Goal: Transaction & Acquisition: Download file/media

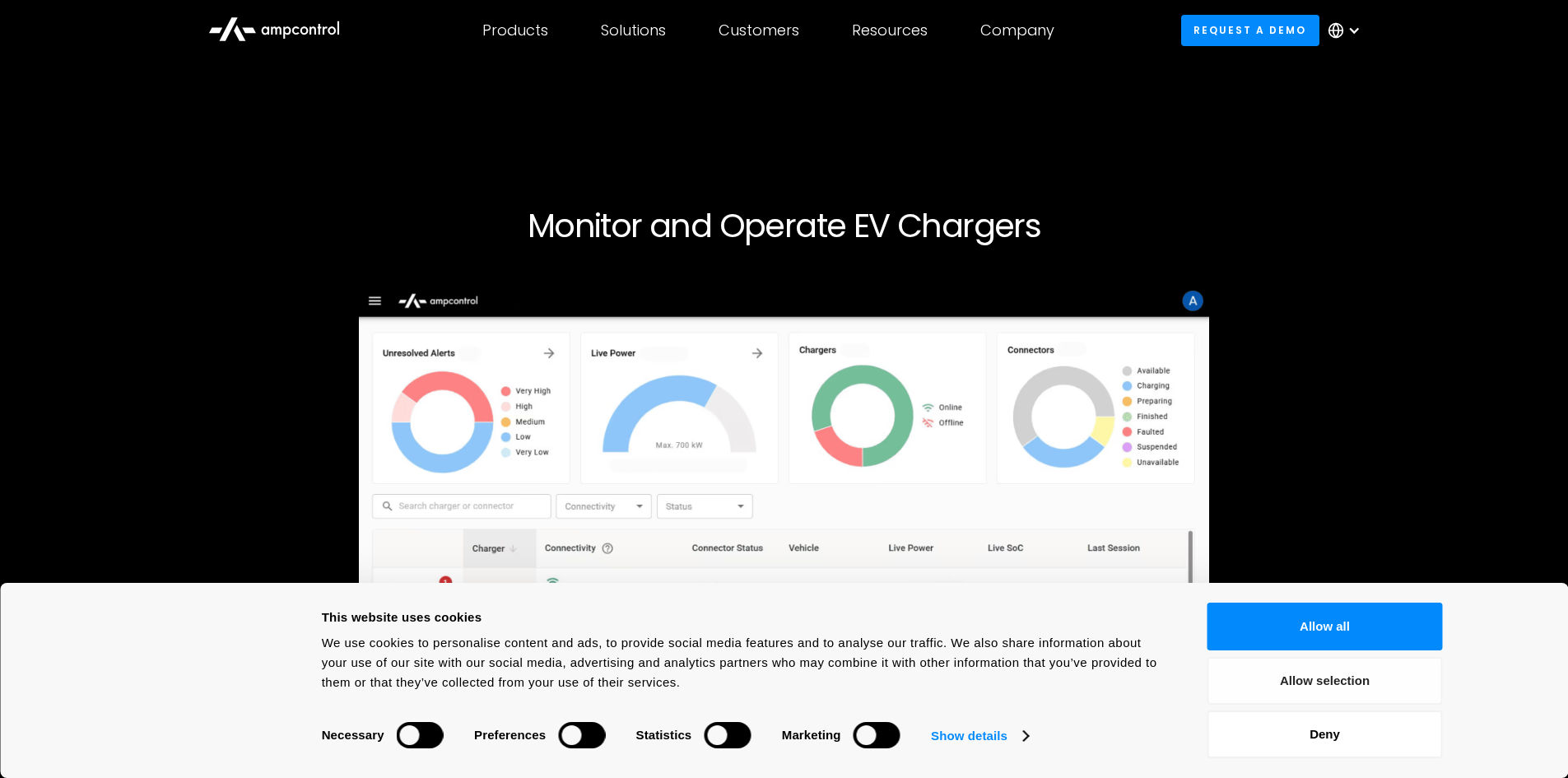
click at [1328, 683] on button "Allow selection" at bounding box center [1325, 682] width 235 height 48
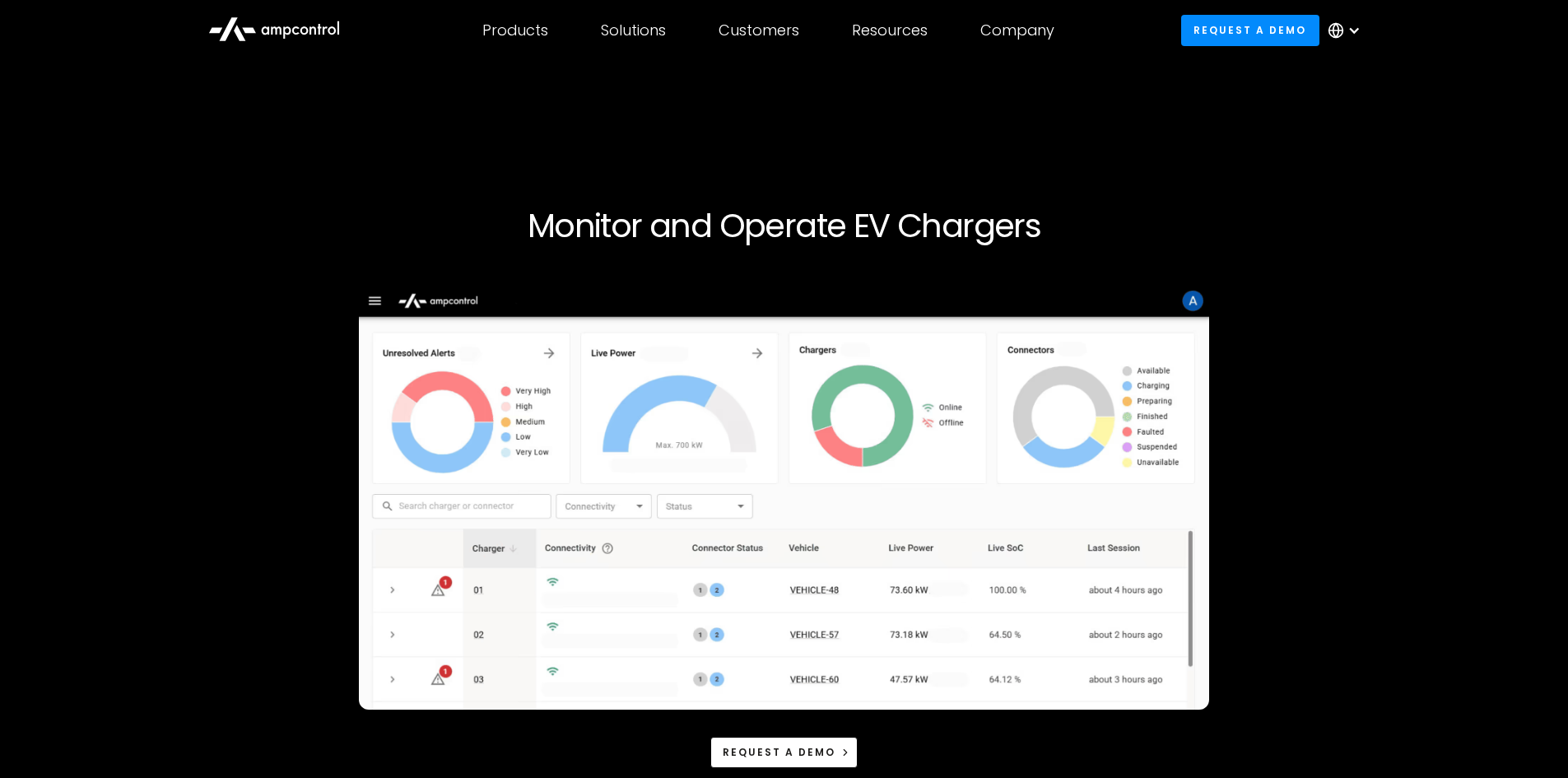
drag, startPoint x: 1504, startPoint y: 1, endPoint x: 1125, endPoint y: 189, distance: 423.1
click at [1125, 189] on div at bounding box center [784, 192] width 1516 height 26
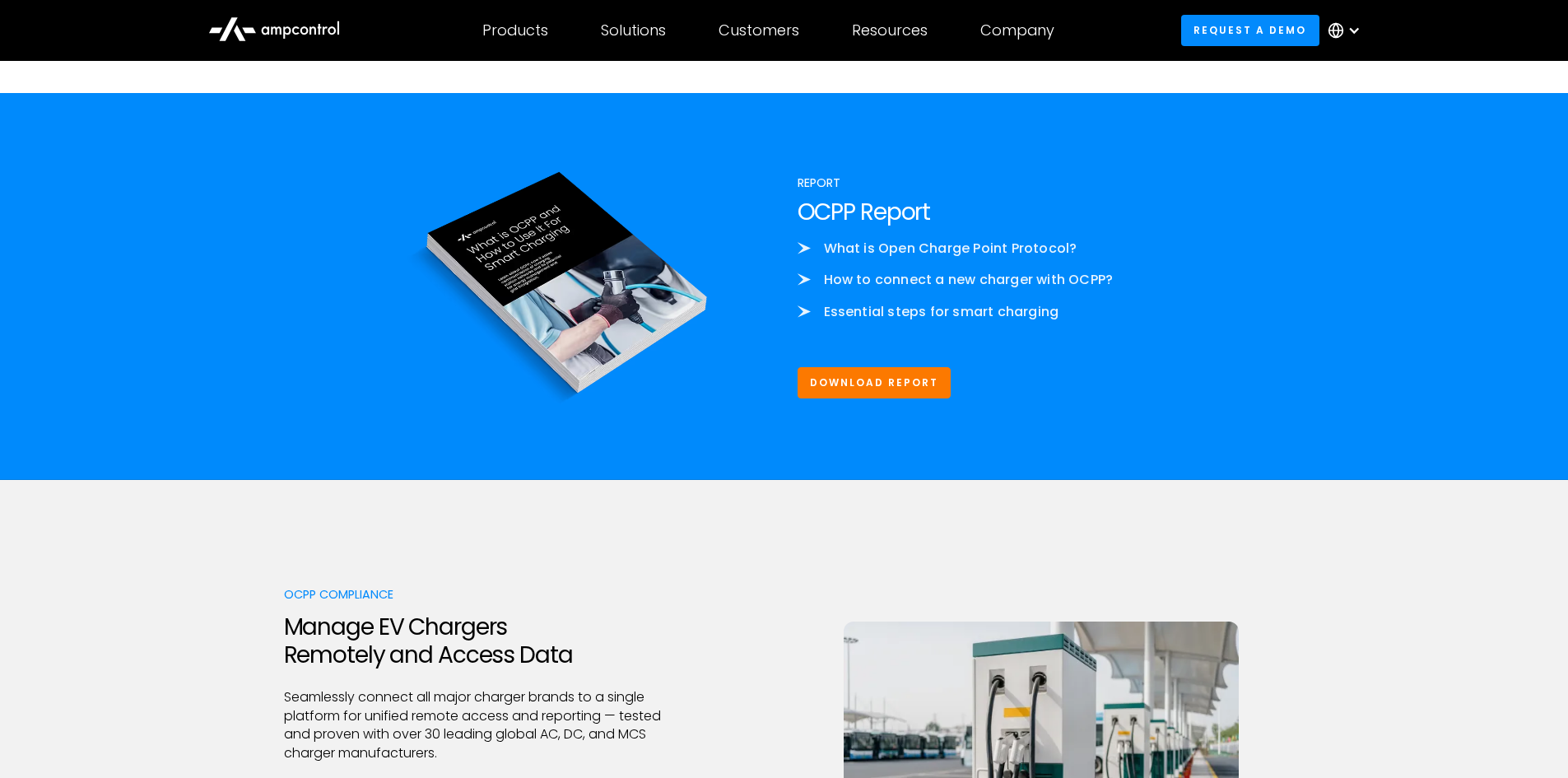
scroll to position [1896, 0]
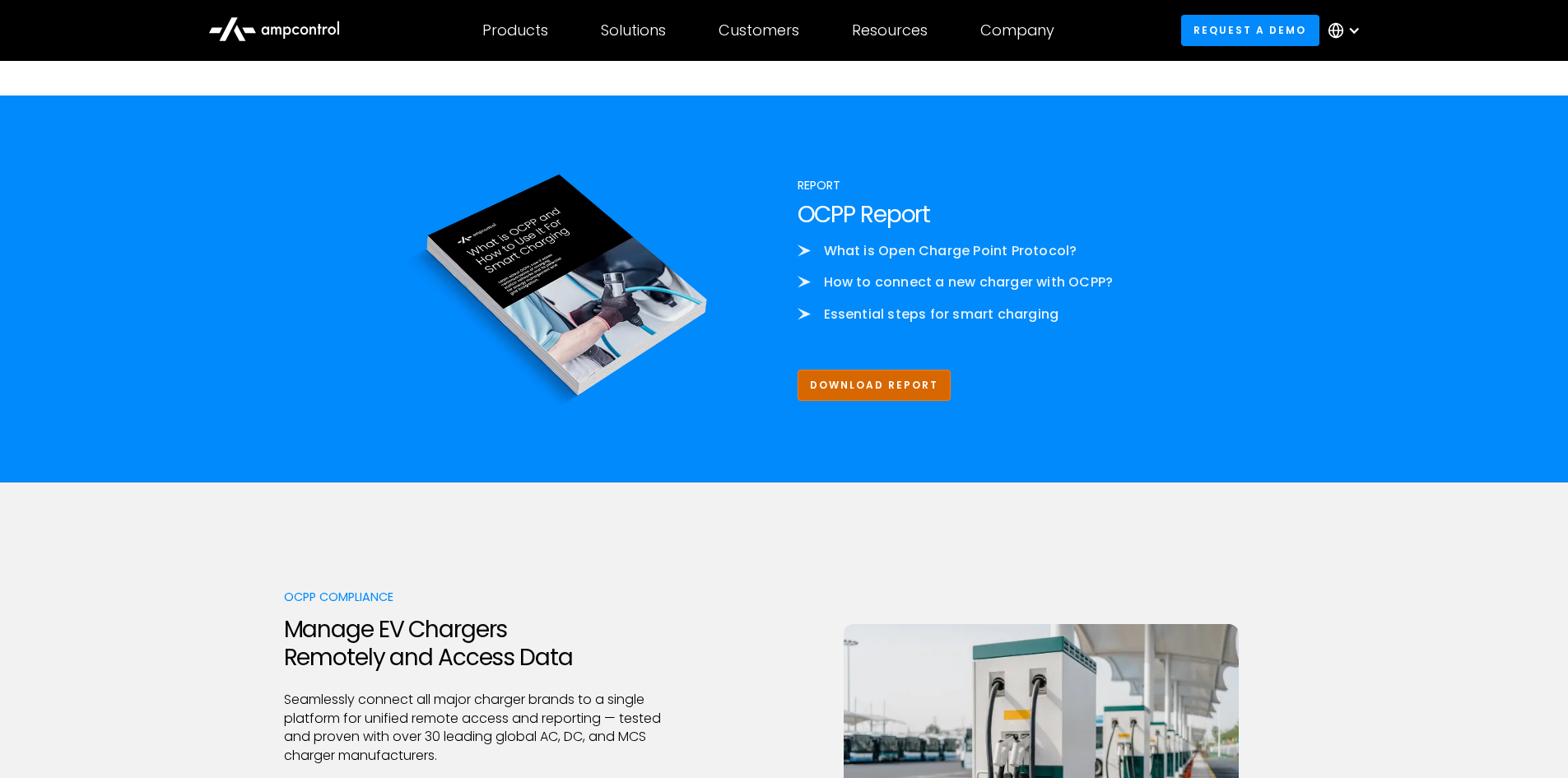
click at [901, 384] on link "Download Report" at bounding box center [875, 386] width 154 height 31
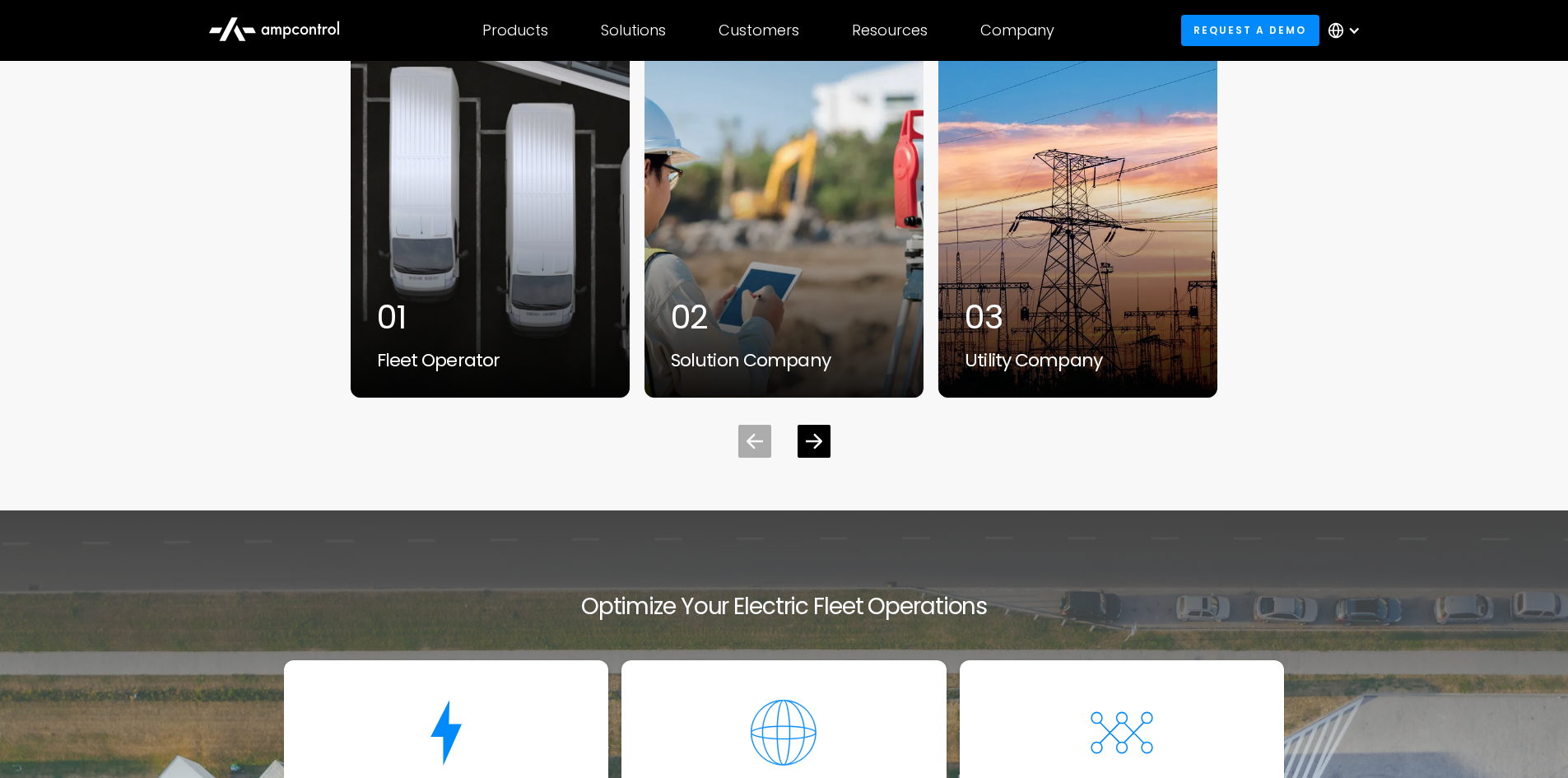
scroll to position [5154, 0]
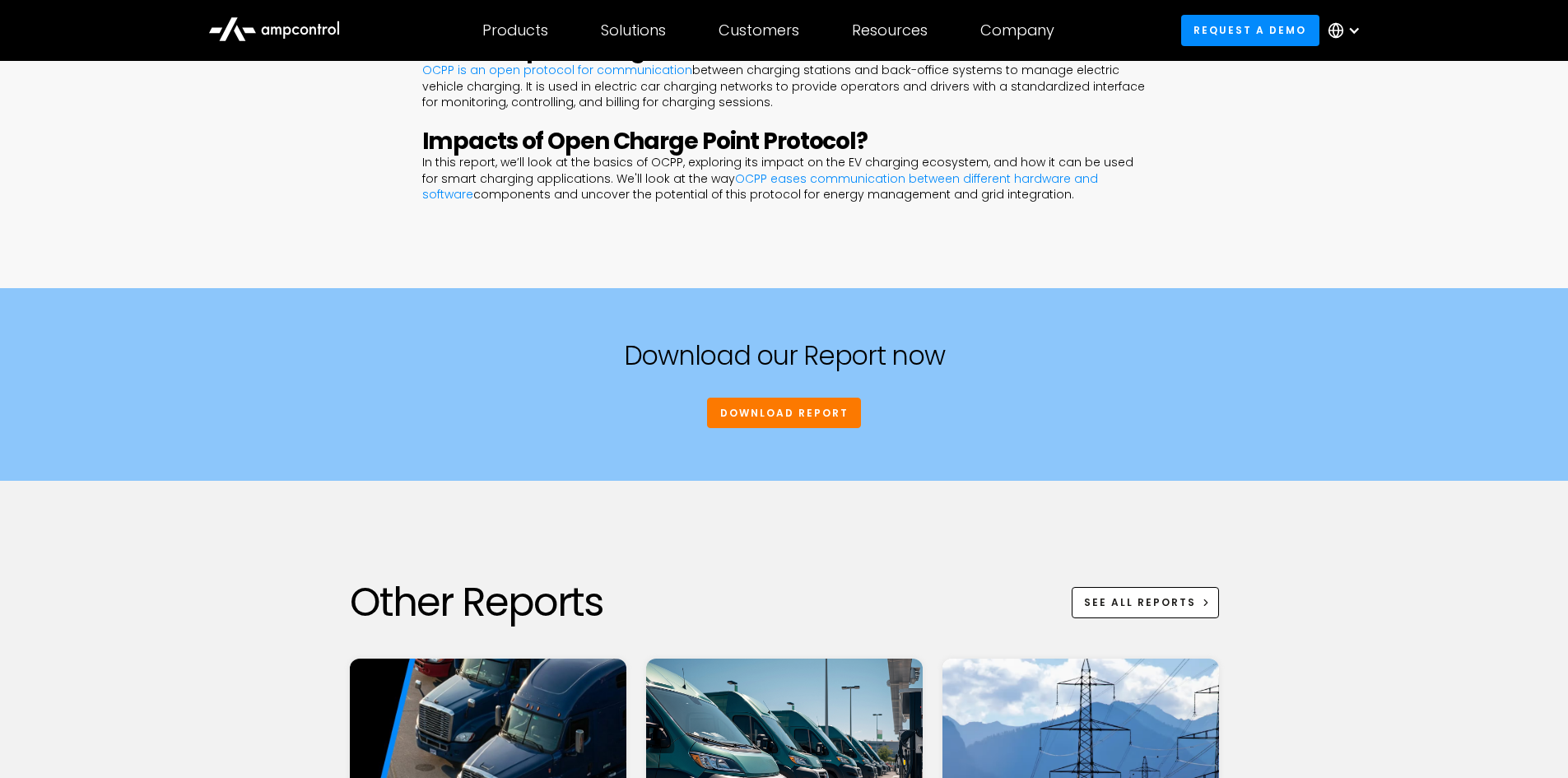
scroll to position [949, 0]
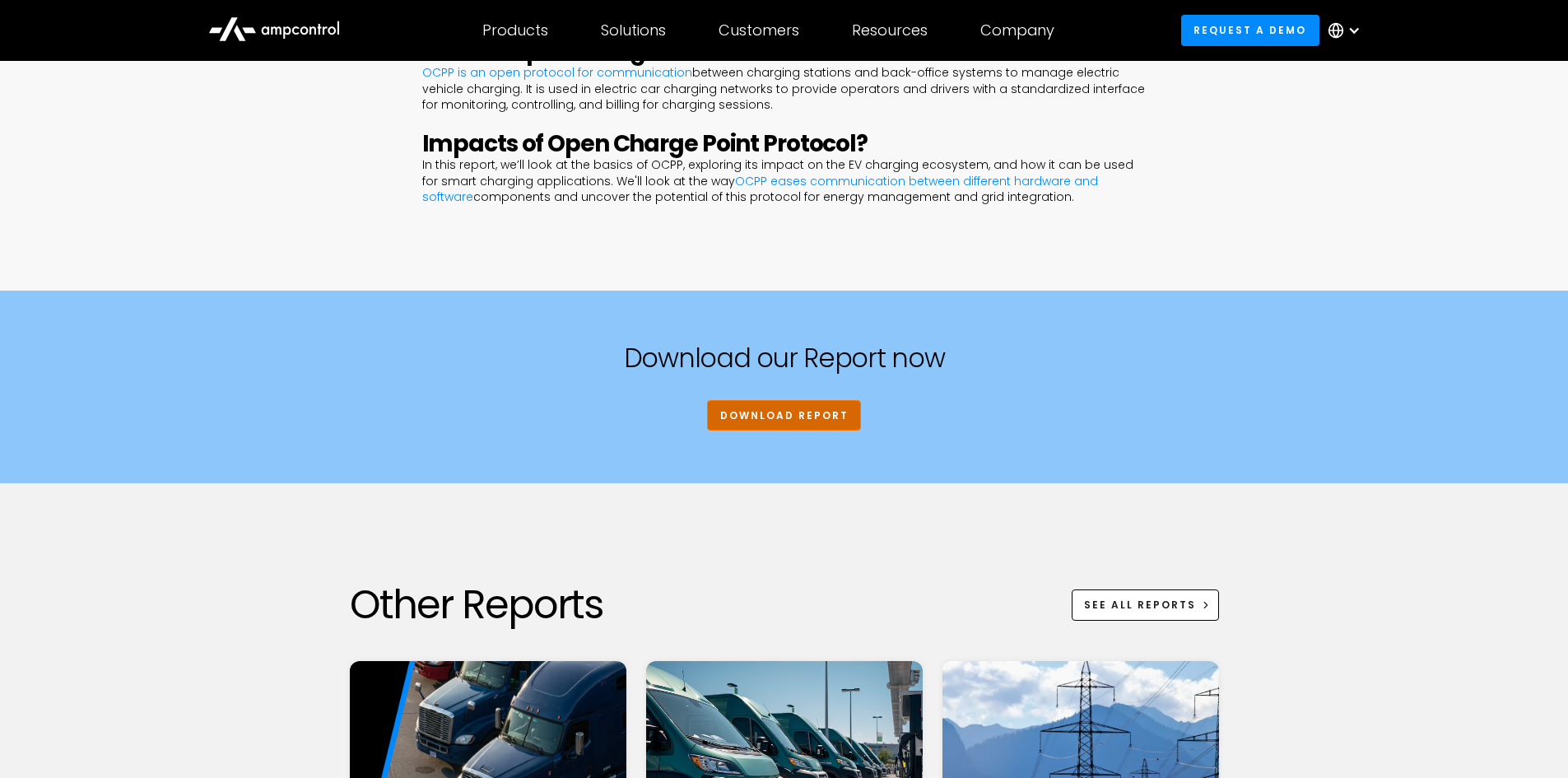
click at [762, 420] on link "DOWNLOAD REPORT" at bounding box center [784, 415] width 154 height 31
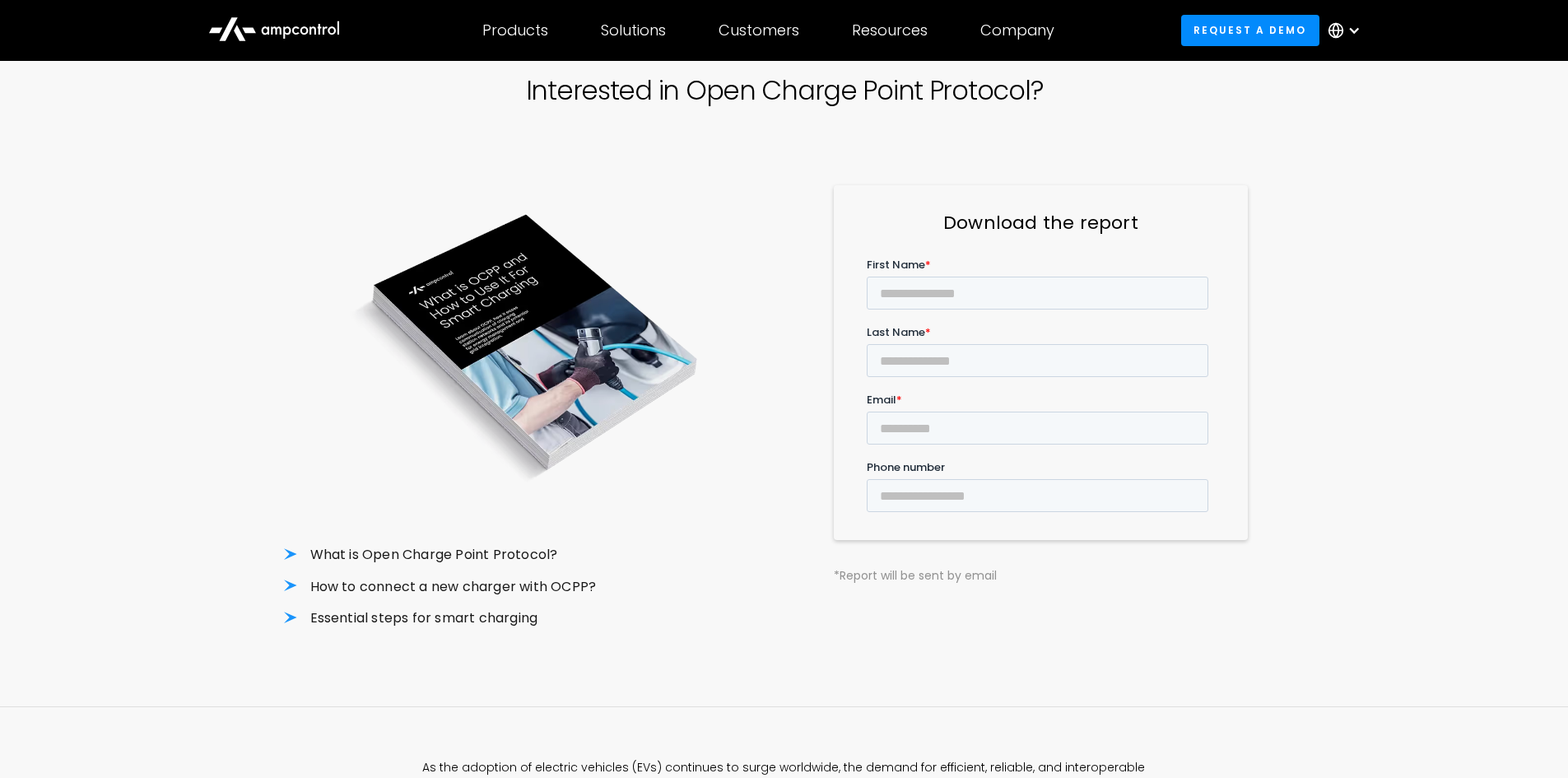
scroll to position [87, 0]
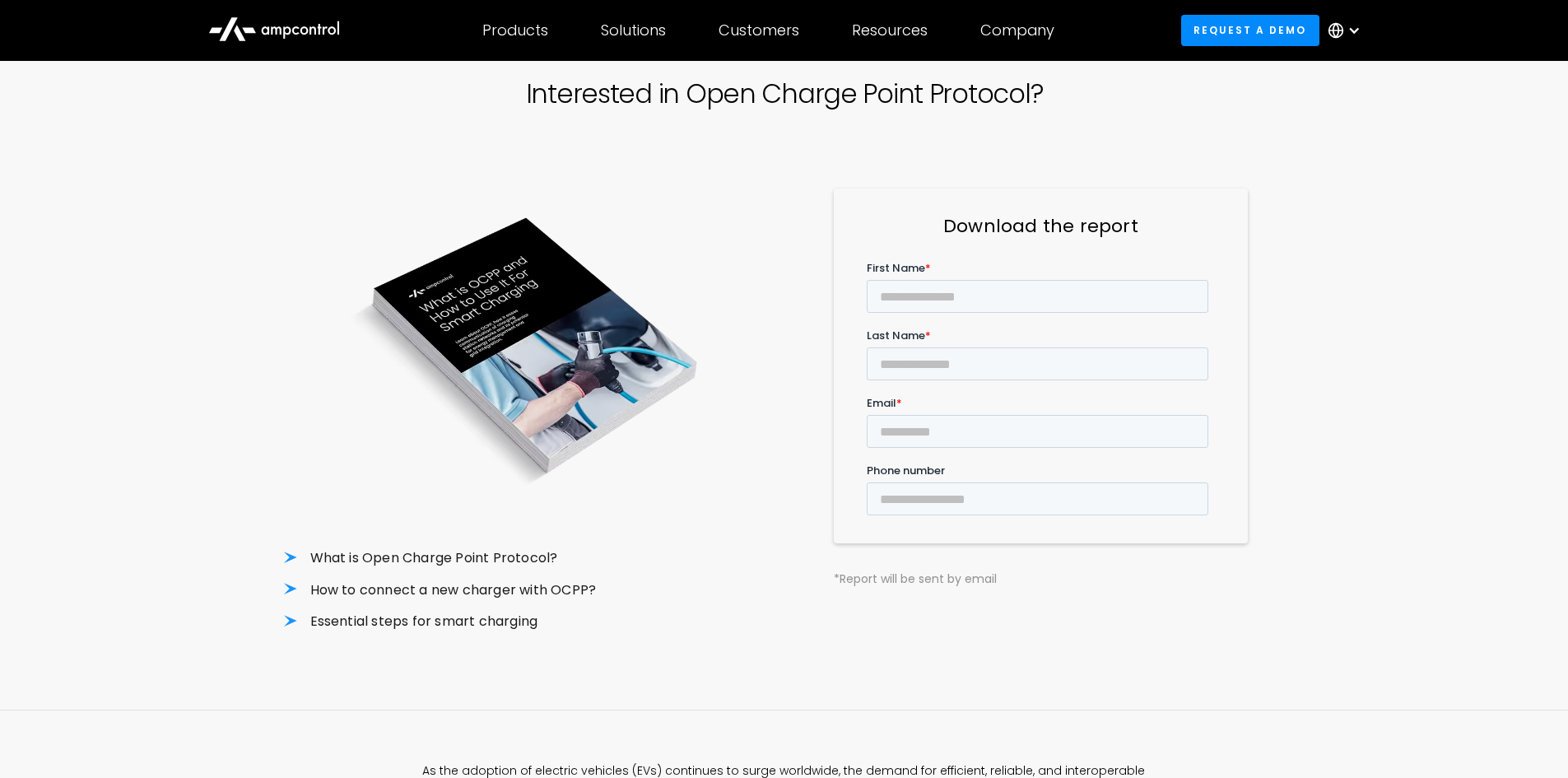
scroll to position [949, 0]
